Goal: Connect with others: Connect with other users

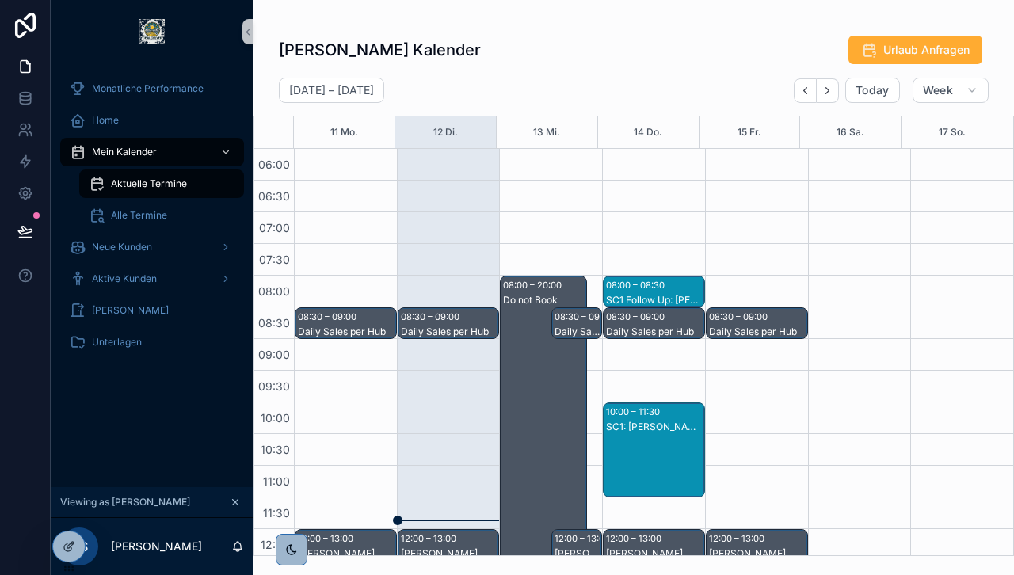
scroll to position [298, 0]
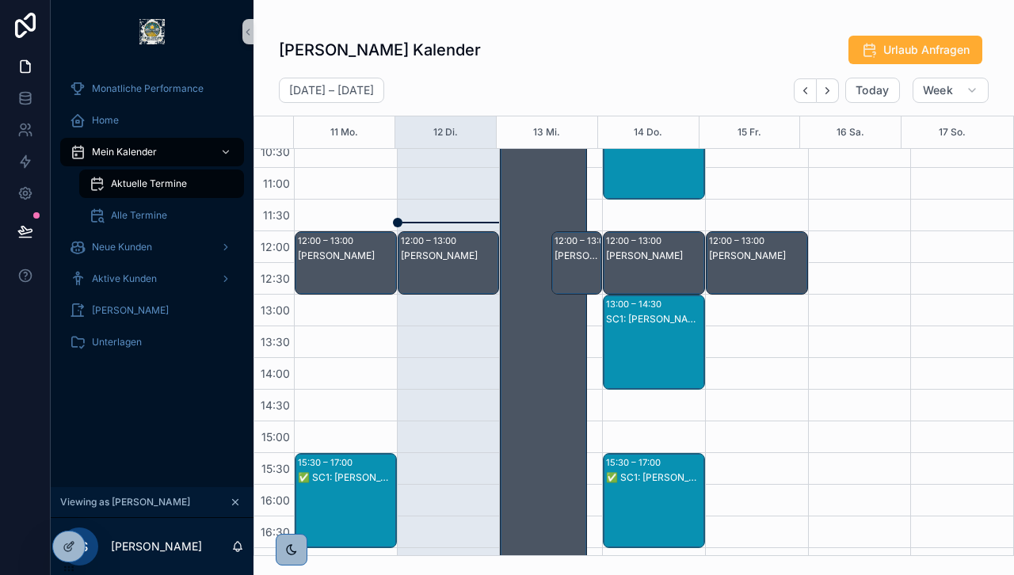
click at [0, 0] on icon at bounding box center [0, 0] width 0 height 0
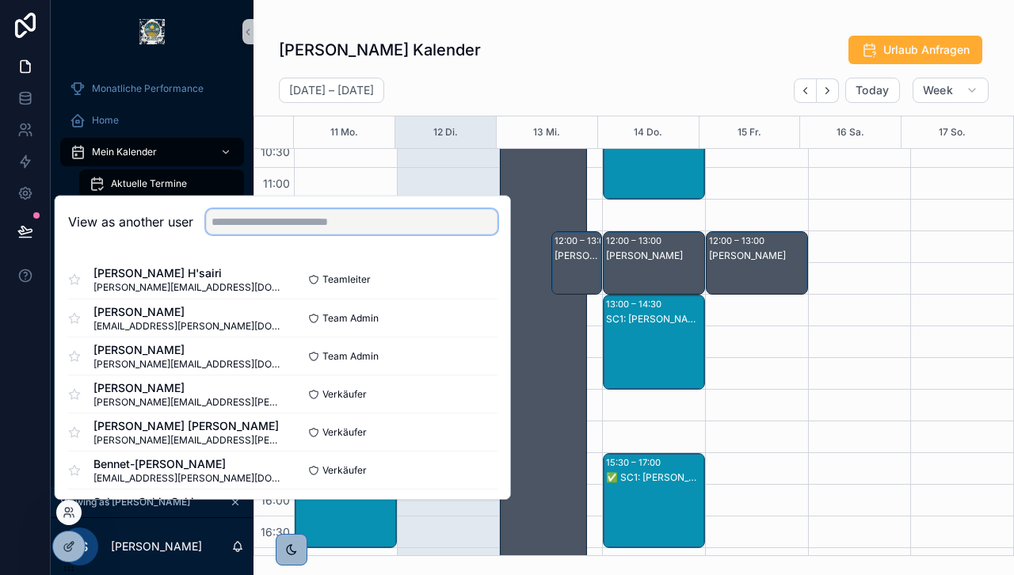
click at [334, 212] on input "text" at bounding box center [351, 221] width 291 height 25
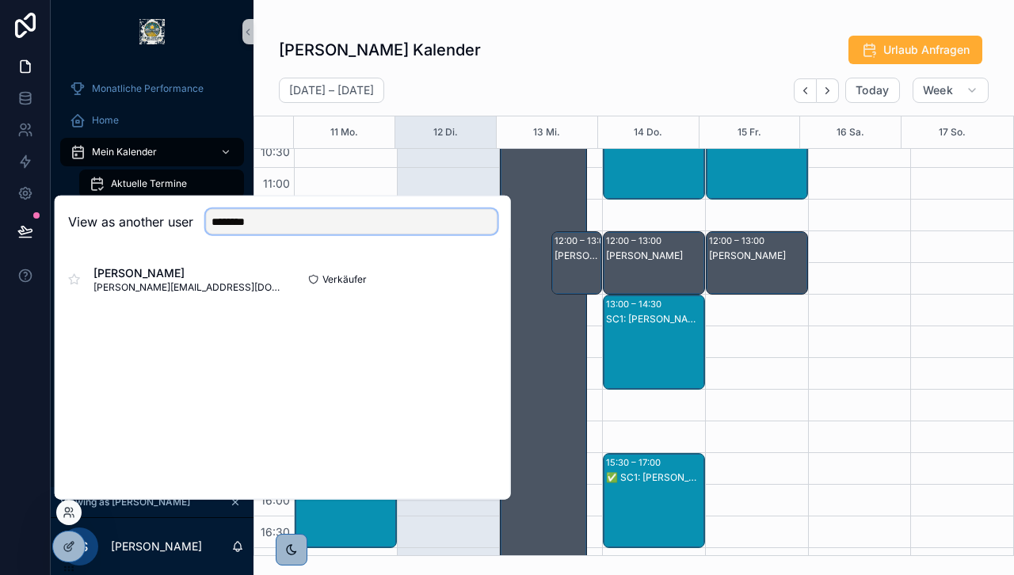
type input "********"
click at [0, 0] on button "Select" at bounding box center [0, 0] width 0 height 0
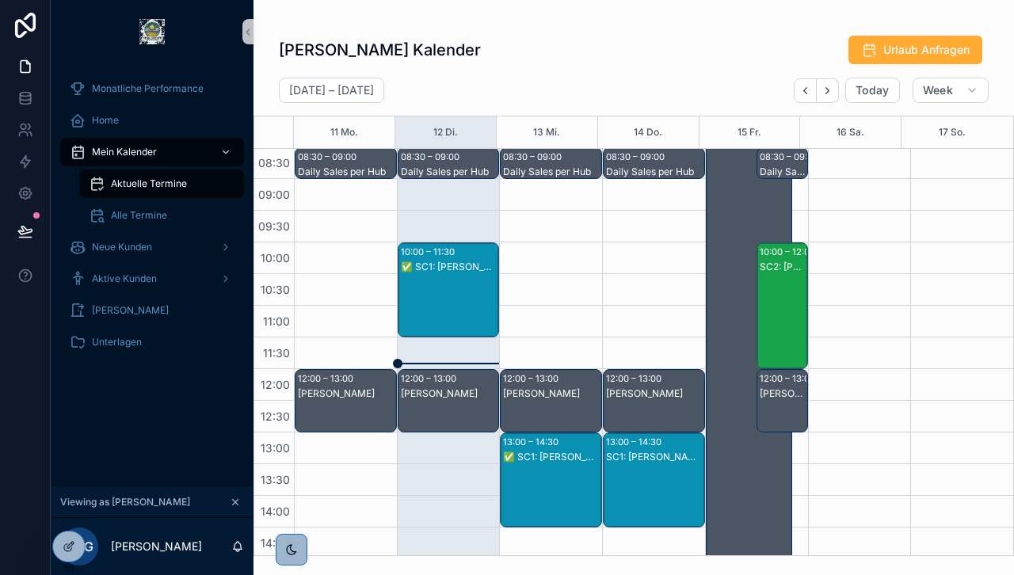
scroll to position [159, 0]
